Goal: Check status: Check status

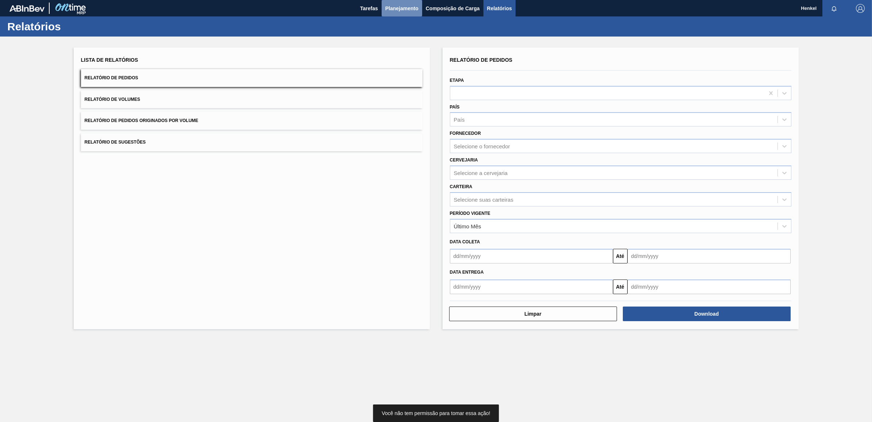
click at [406, 6] on span "Planejamento" at bounding box center [401, 8] width 33 height 9
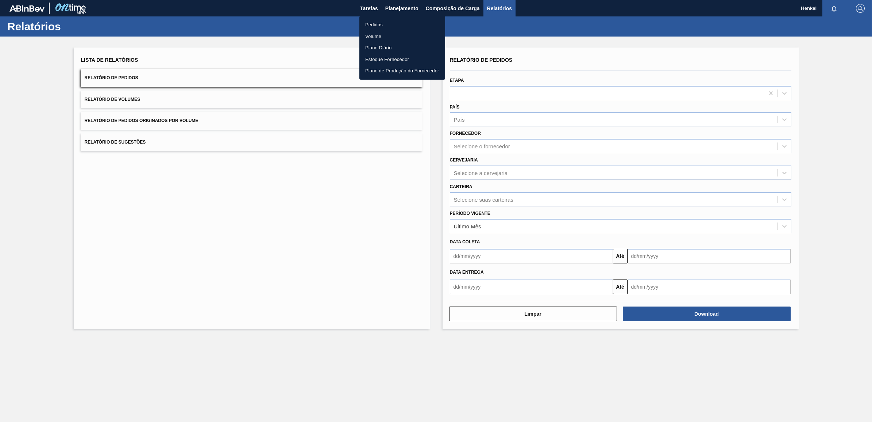
drag, startPoint x: 372, startPoint y: 20, endPoint x: 734, endPoint y: 38, distance: 362.6
click at [372, 20] on li "Pedidos" at bounding box center [403, 25] width 86 height 12
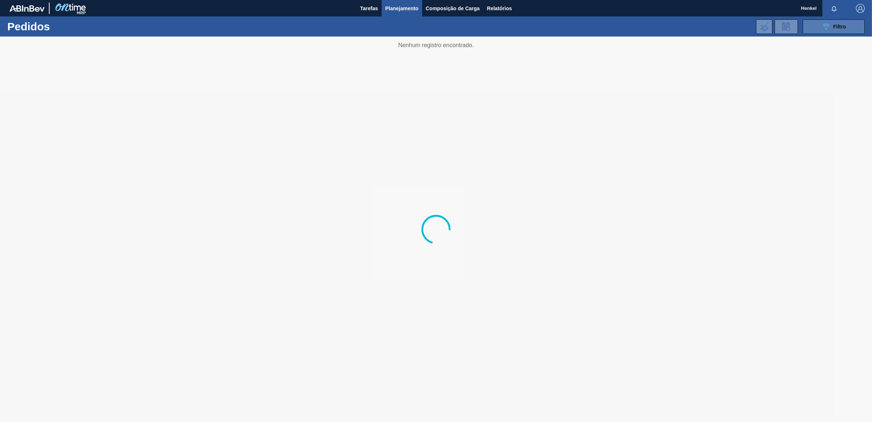
click at [845, 25] on span "Filtro" at bounding box center [840, 27] width 13 height 6
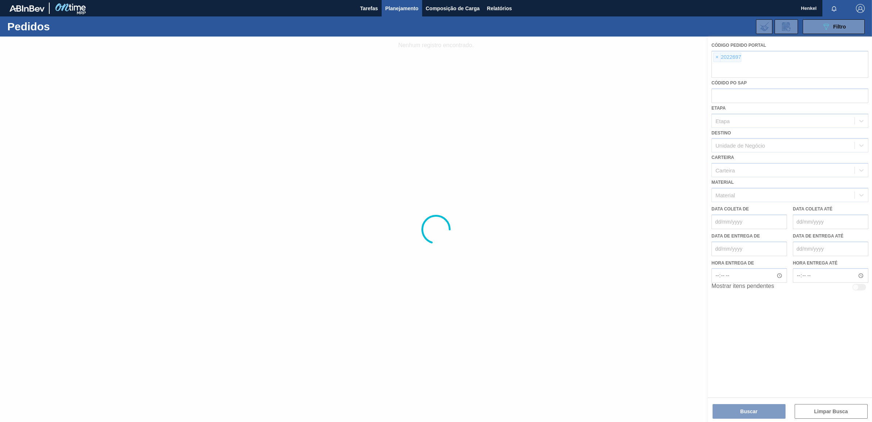
click at [716, 59] on div at bounding box center [436, 229] width 872 height 385
click at [718, 57] on div at bounding box center [436, 229] width 872 height 385
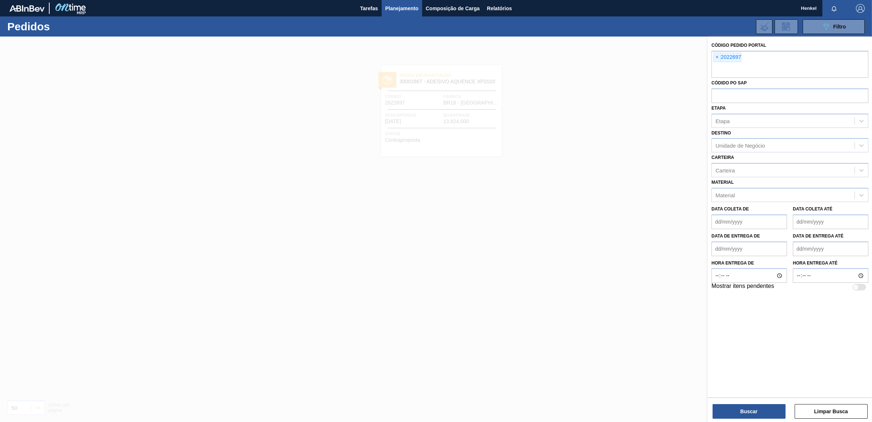
click at [718, 57] on span "×" at bounding box center [717, 57] width 7 height 9
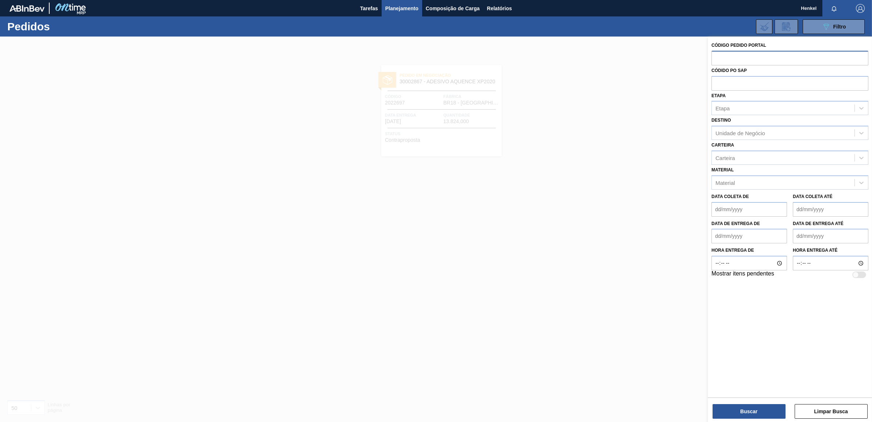
paste input "2013804"
type input "2013804"
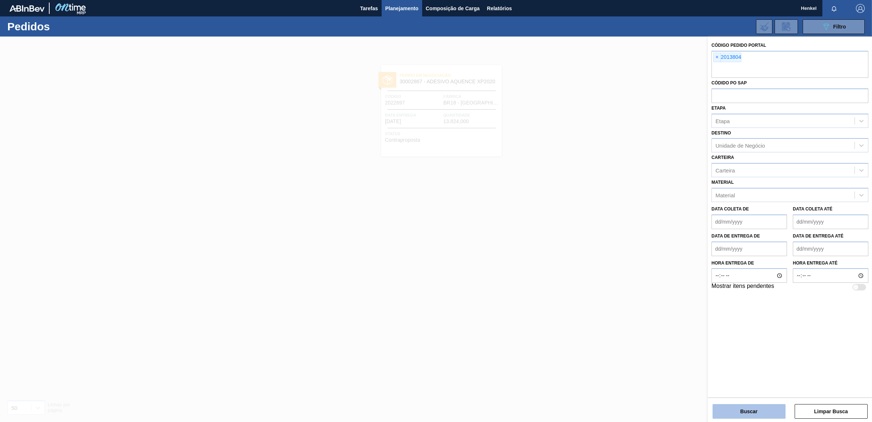
click at [746, 409] on button "Buscar" at bounding box center [749, 411] width 73 height 15
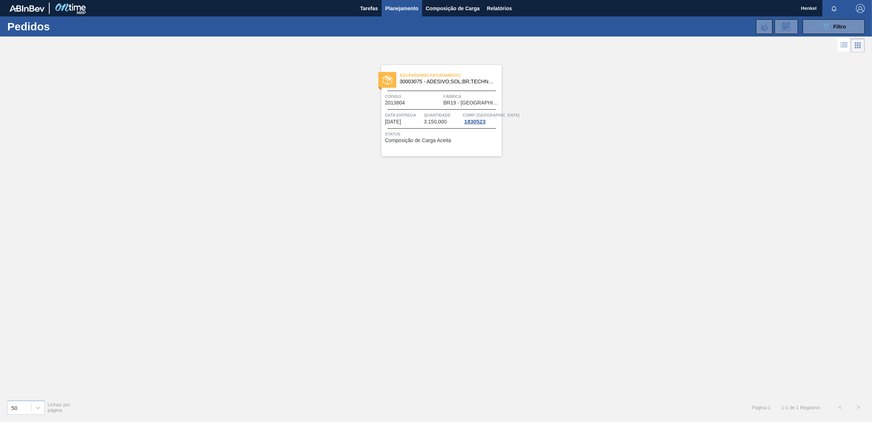
click at [415, 121] on div "Data entrega [DATE]" at bounding box center [403, 117] width 37 height 13
